Goal: Task Accomplishment & Management: Use online tool/utility

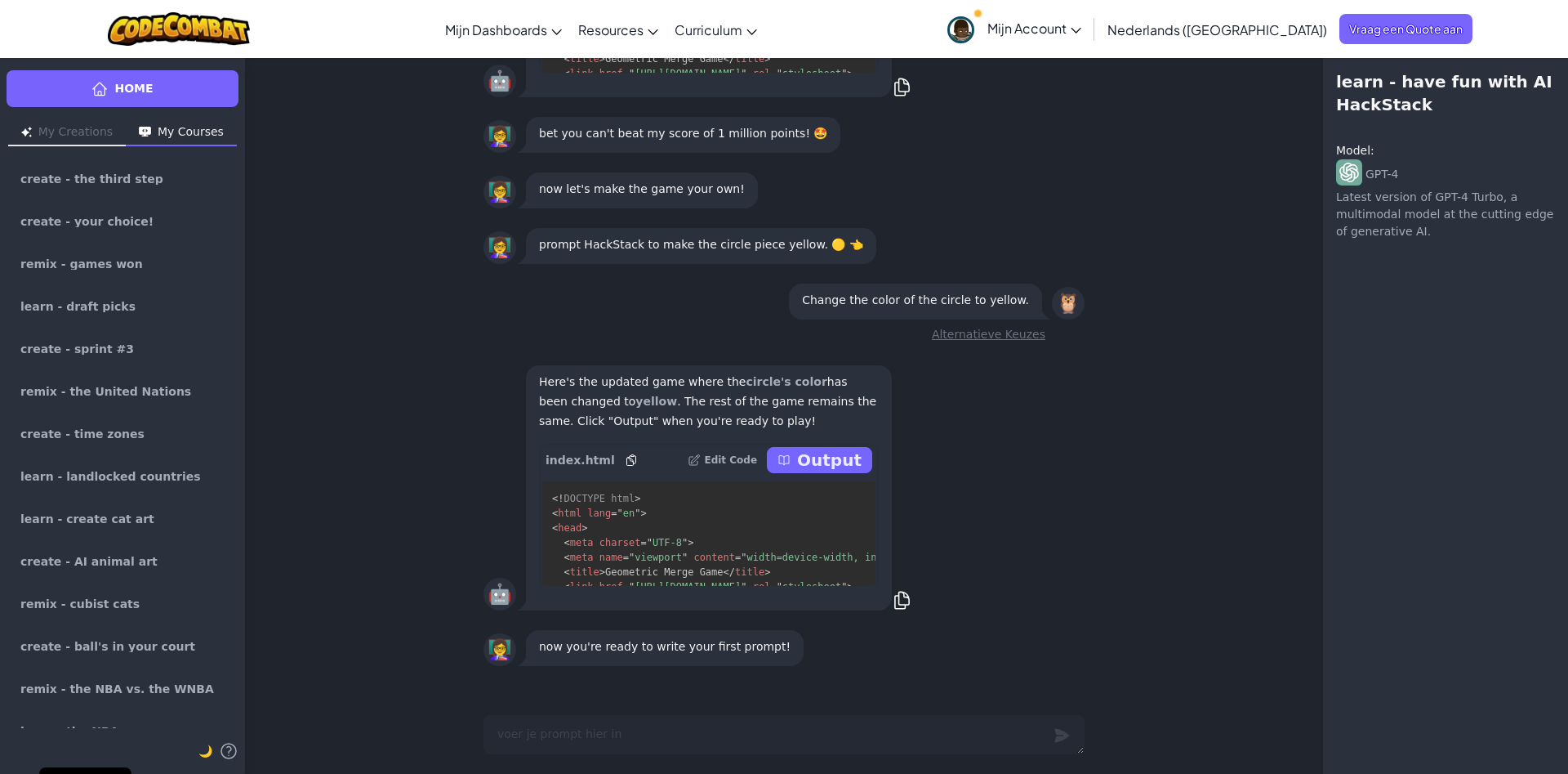
click at [809, 464] on p "Output" at bounding box center [829, 460] width 64 height 23
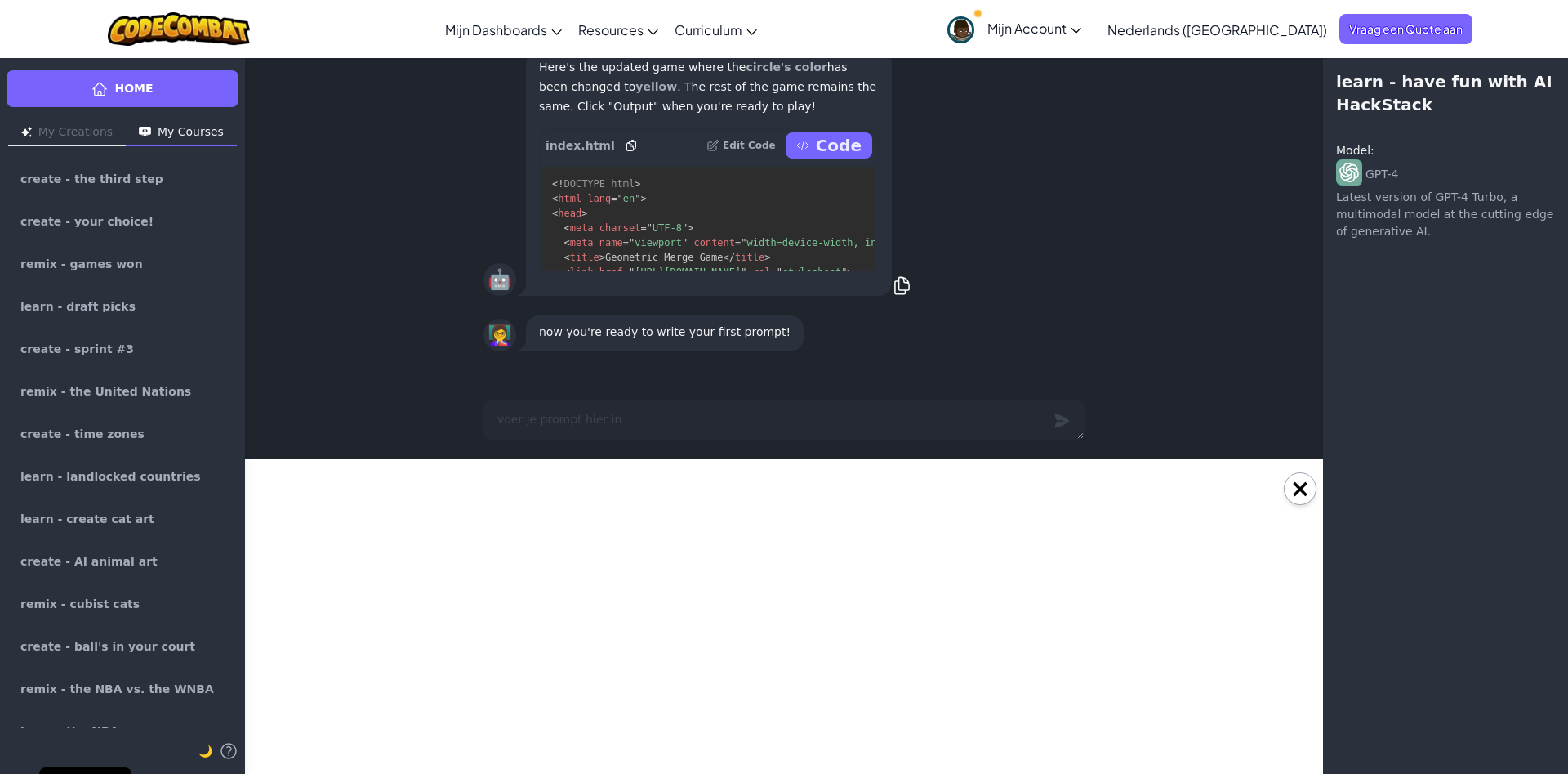
type textarea "x"
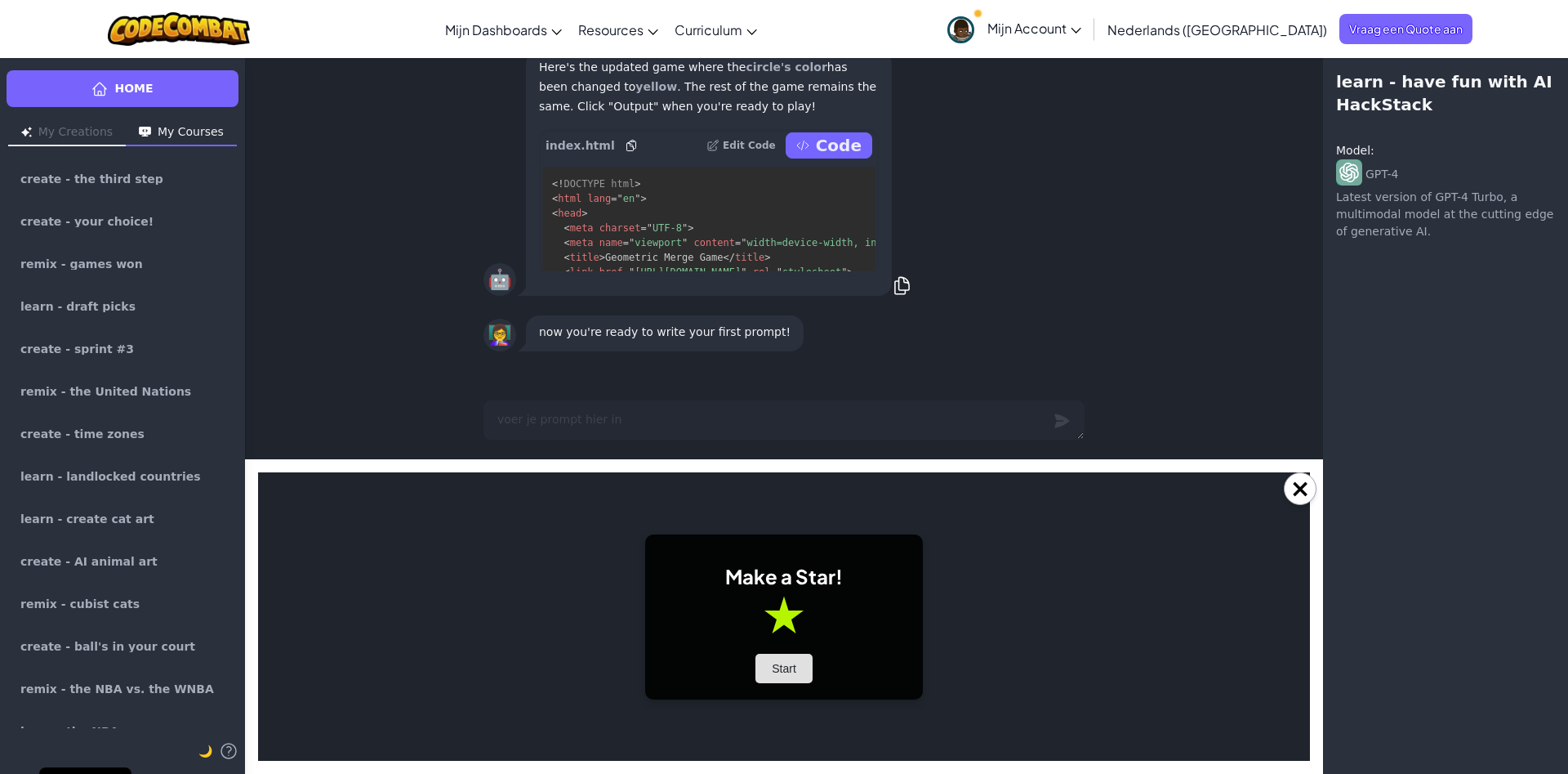
click at [779, 656] on button "Start" at bounding box center [784, 669] width 57 height 30
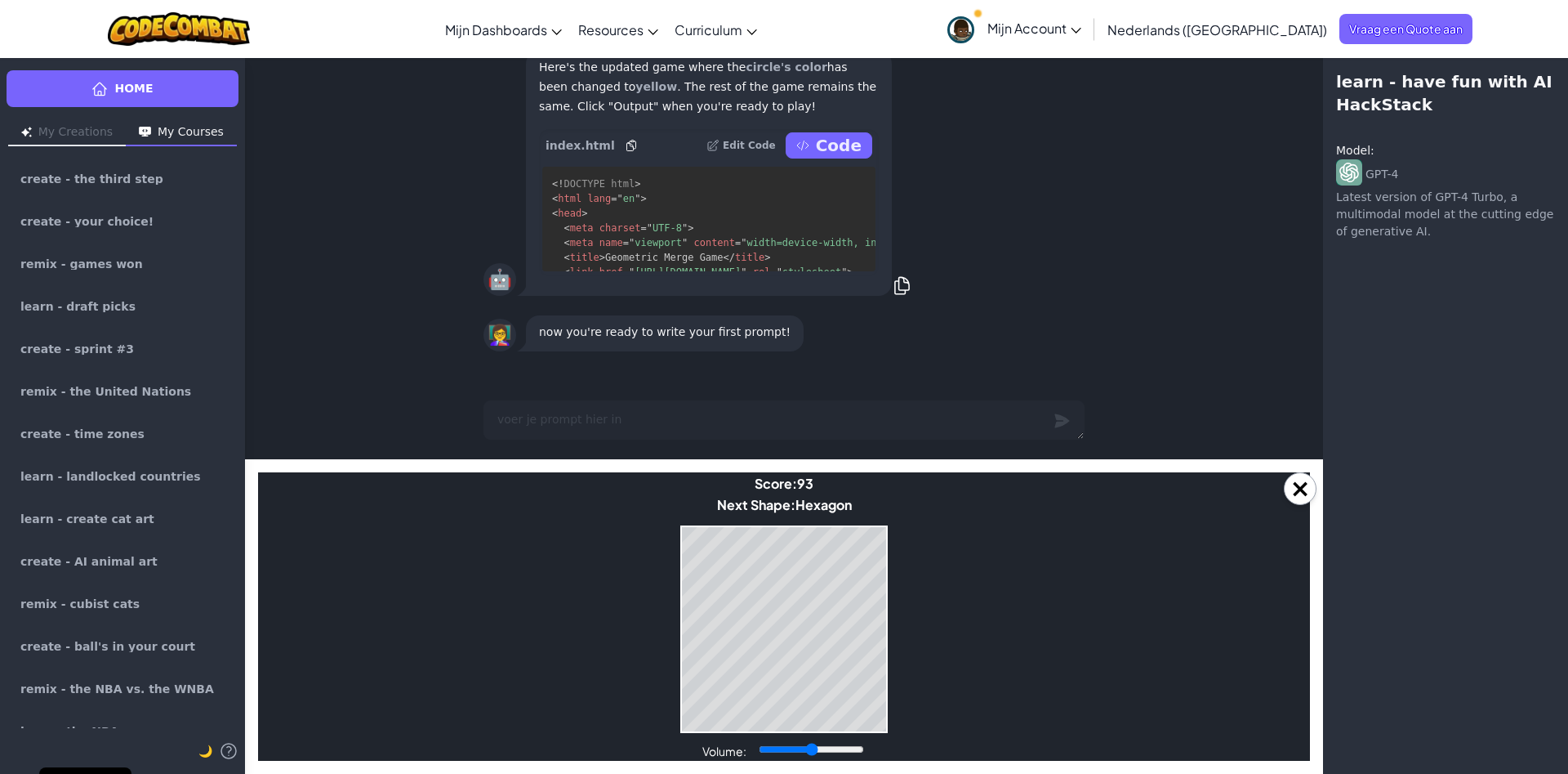
click at [1345, 378] on div "learn - have fun with AI HackStack Model : GPT-4 Latest version of GPT-4 Turbo,…" at bounding box center [1445, 416] width 245 height 717
click at [1373, 398] on div "learn - have fun with AI HackStack Model : GPT-4 Latest version of GPT-4 Turbo,…" at bounding box center [1445, 416] width 245 height 717
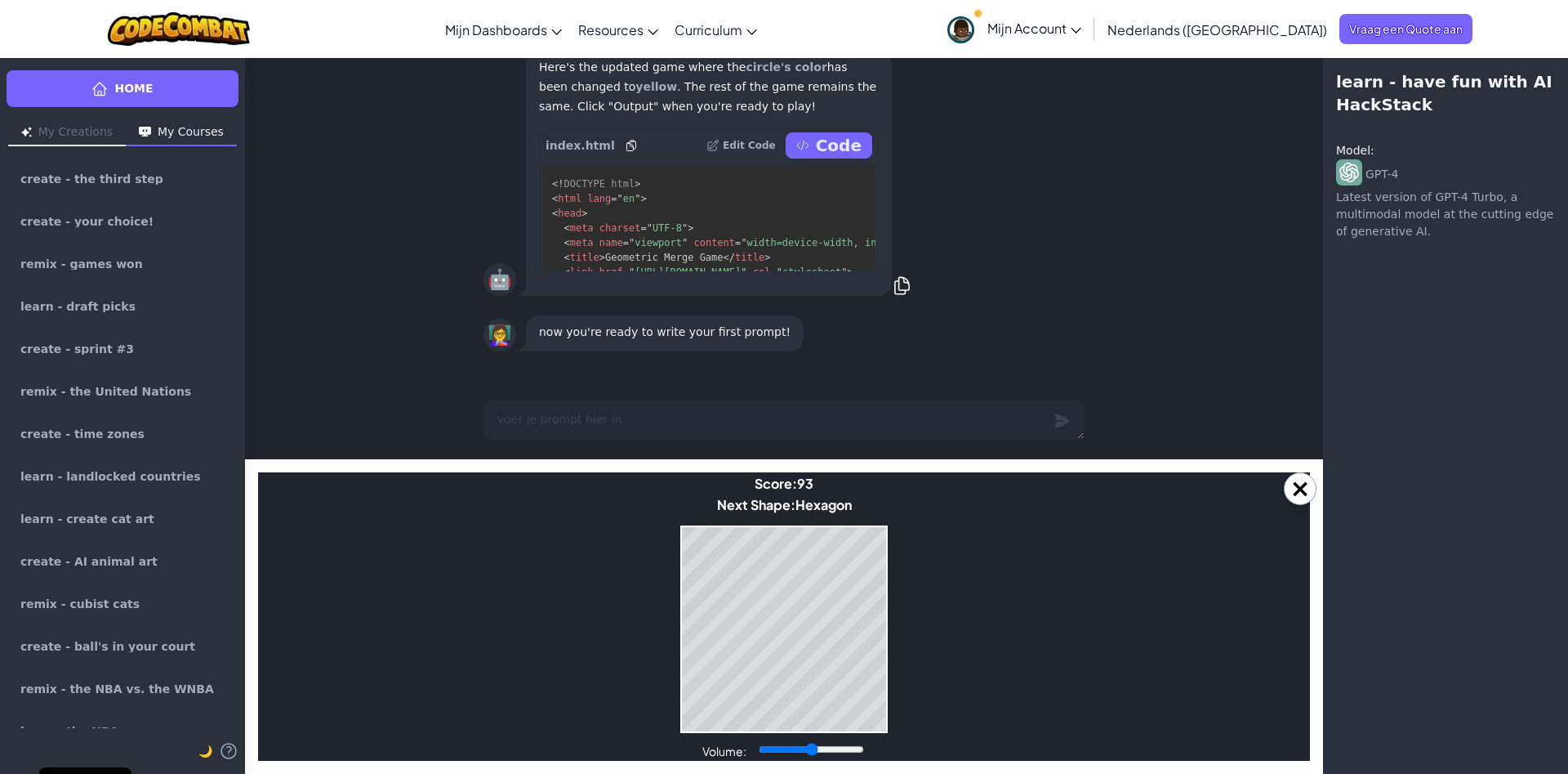
click at [1374, 398] on div "learn - have fun with AI HackStack Model : GPT-4 Latest version of GPT-4 Turbo,…" at bounding box center [1445, 416] width 245 height 717
click at [1375, 404] on div "learn - have fun with AI HackStack Model : GPT-4 Latest version of GPT-4 Turbo,…" at bounding box center [1445, 416] width 245 height 717
click at [1365, 410] on div "learn - have fun with AI HackStack Model : GPT-4 Latest version of GPT-4 Turbo,…" at bounding box center [1445, 416] width 245 height 717
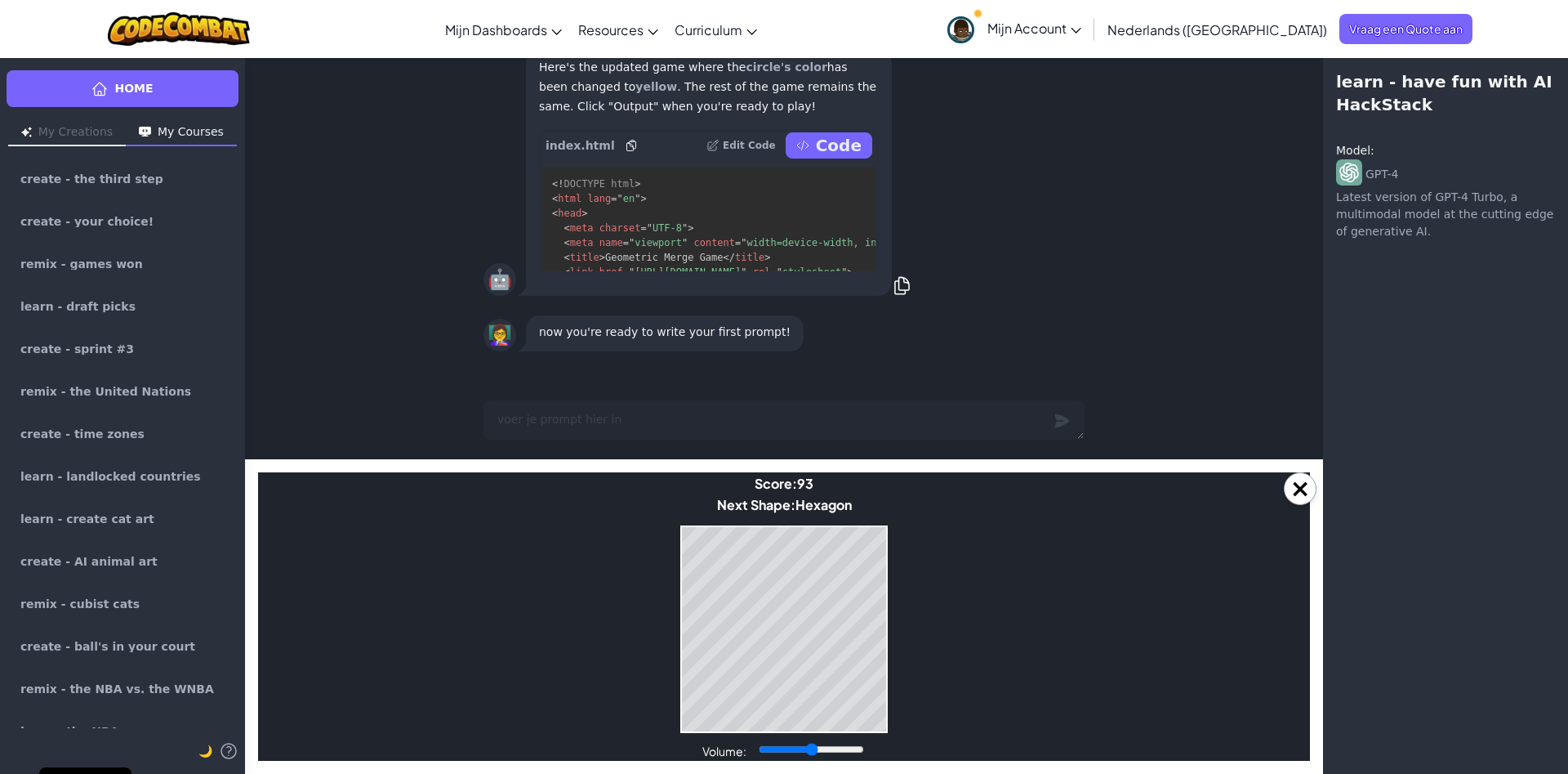
click at [1209, 317] on div "👩‍🏫 now you're ready to write your first prompt!" at bounding box center [784, 333] width 1078 height 56
